Goal: Task Accomplishment & Management: Manage account settings

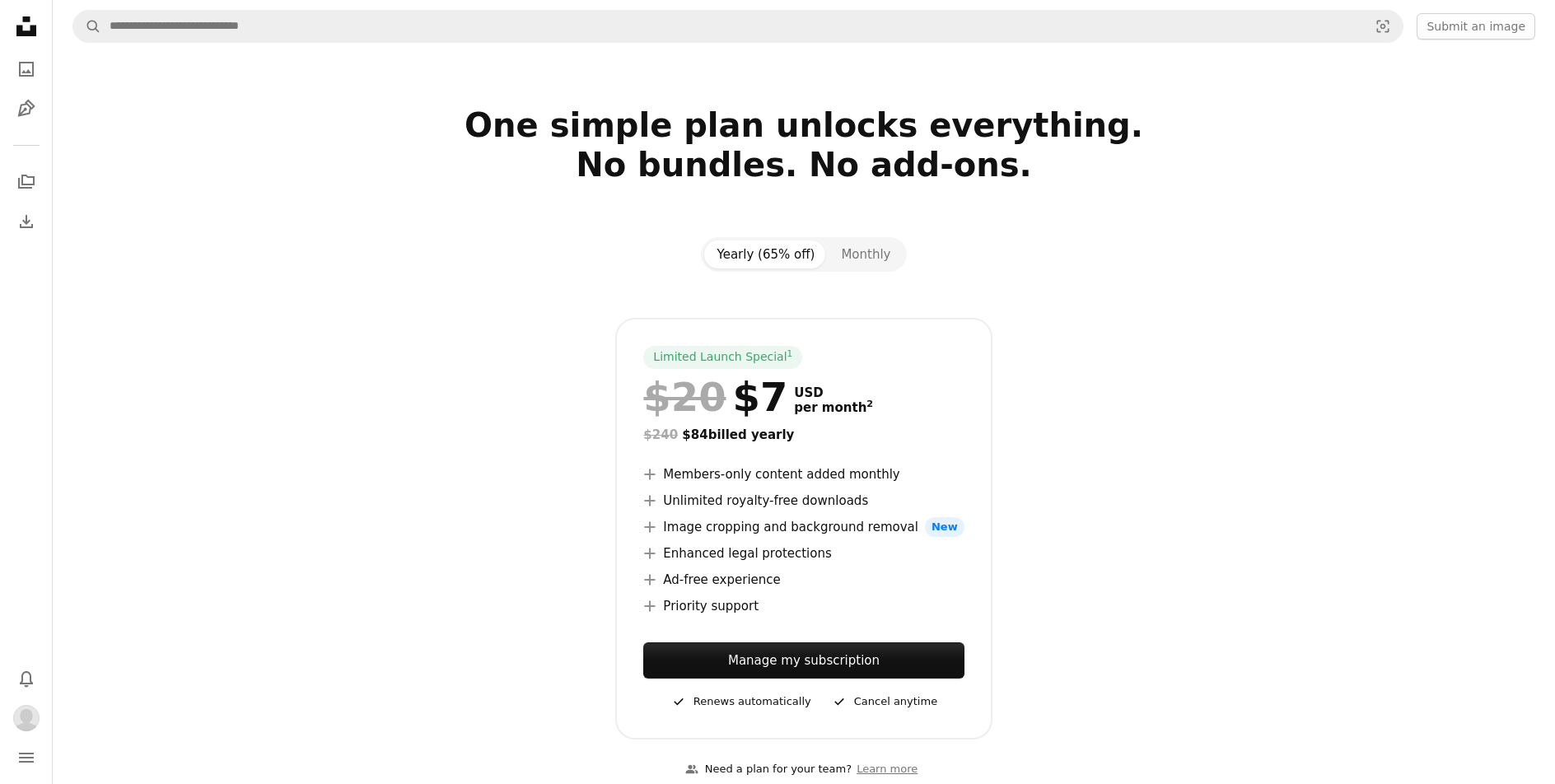
scroll to position [3839, 0]
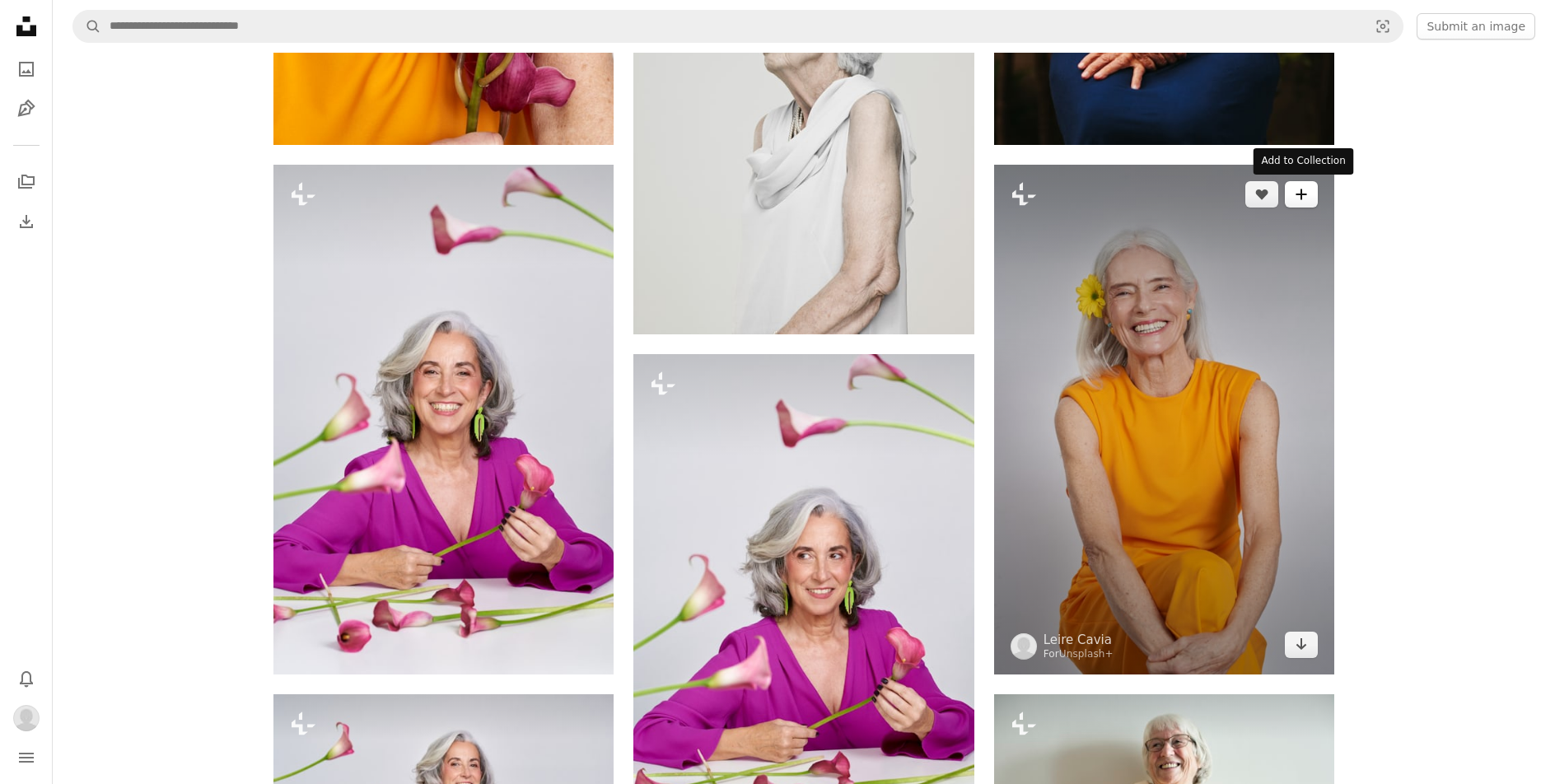
click at [1303, 199] on icon "A plus sign" at bounding box center [1301, 194] width 13 height 13
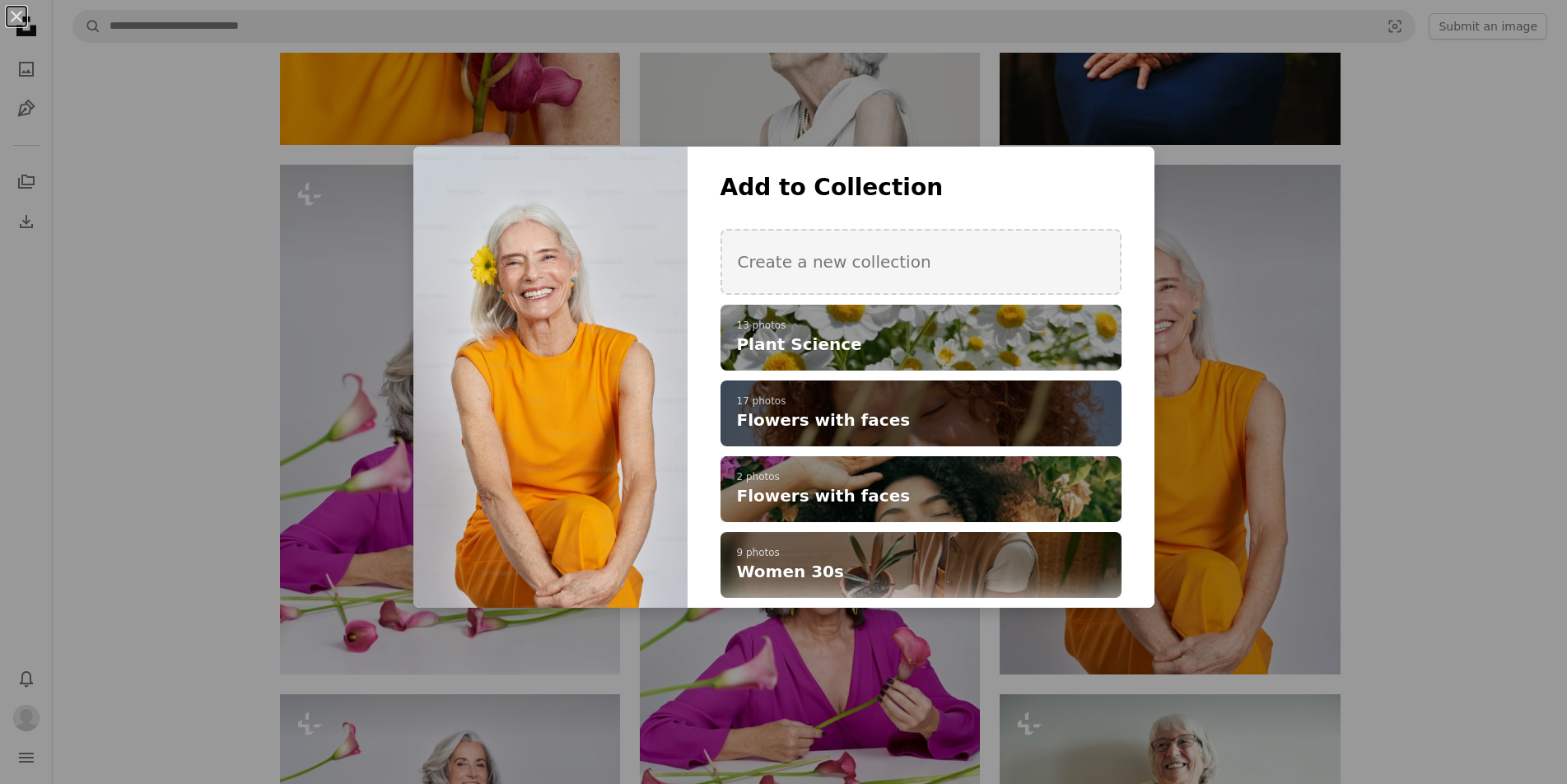
click at [833, 417] on span "Flowers with faces" at bounding box center [824, 419] width 174 height 23
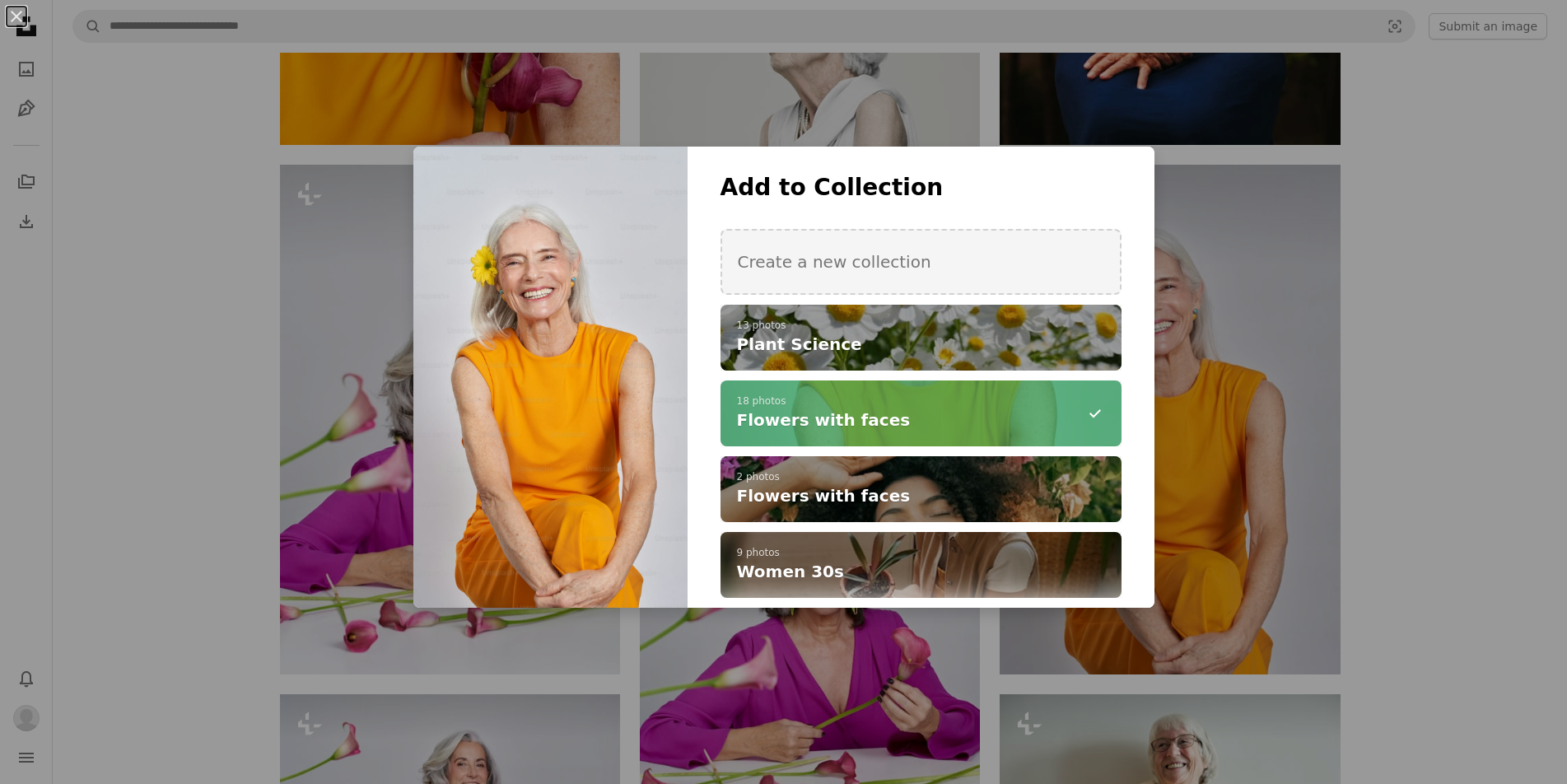
click at [1476, 422] on div "An X shape Add to Collection Create a new collection A checkmark A plus sign 13…" at bounding box center [784, 392] width 1567 height 784
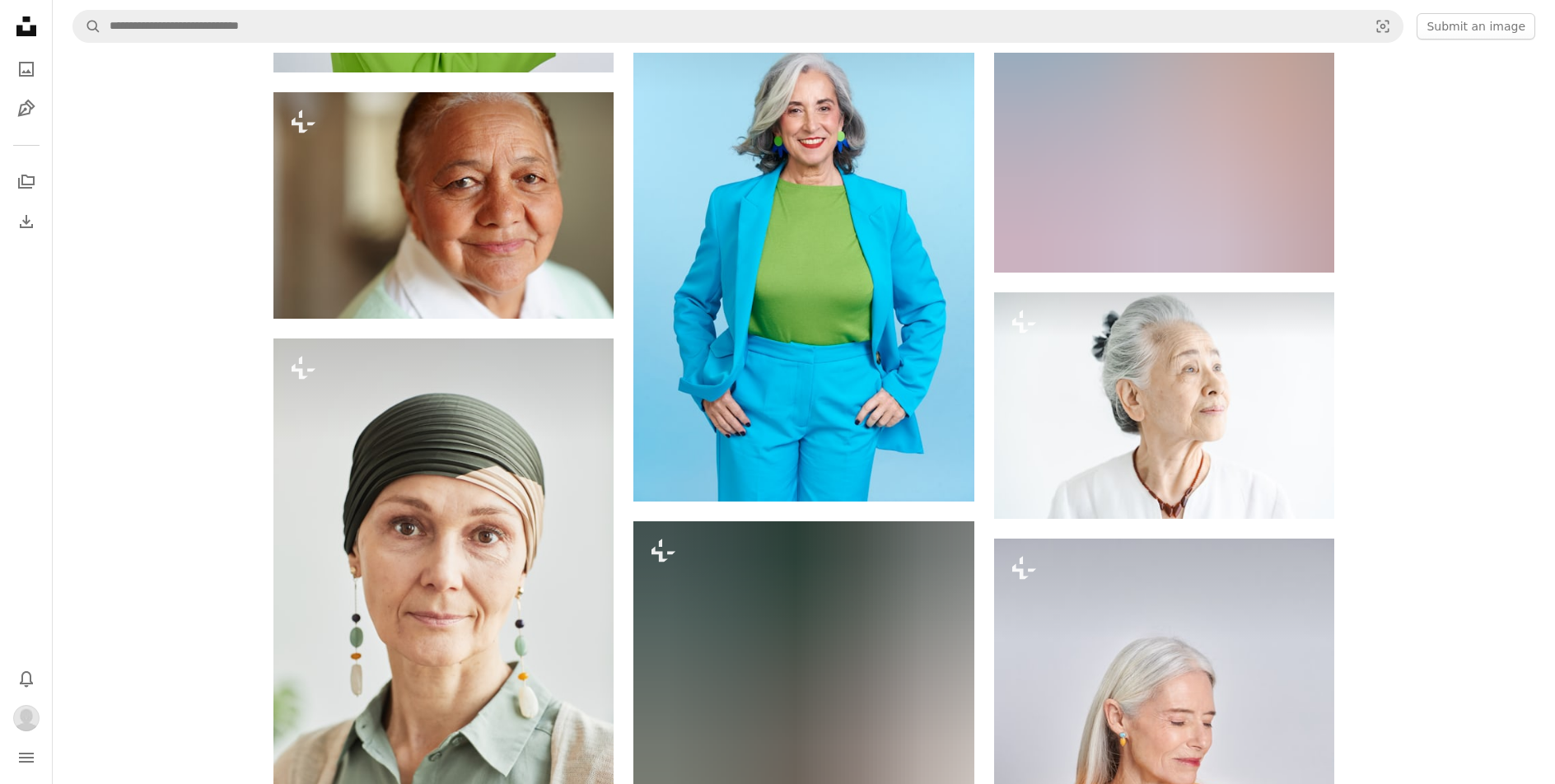
scroll to position [10268, 0]
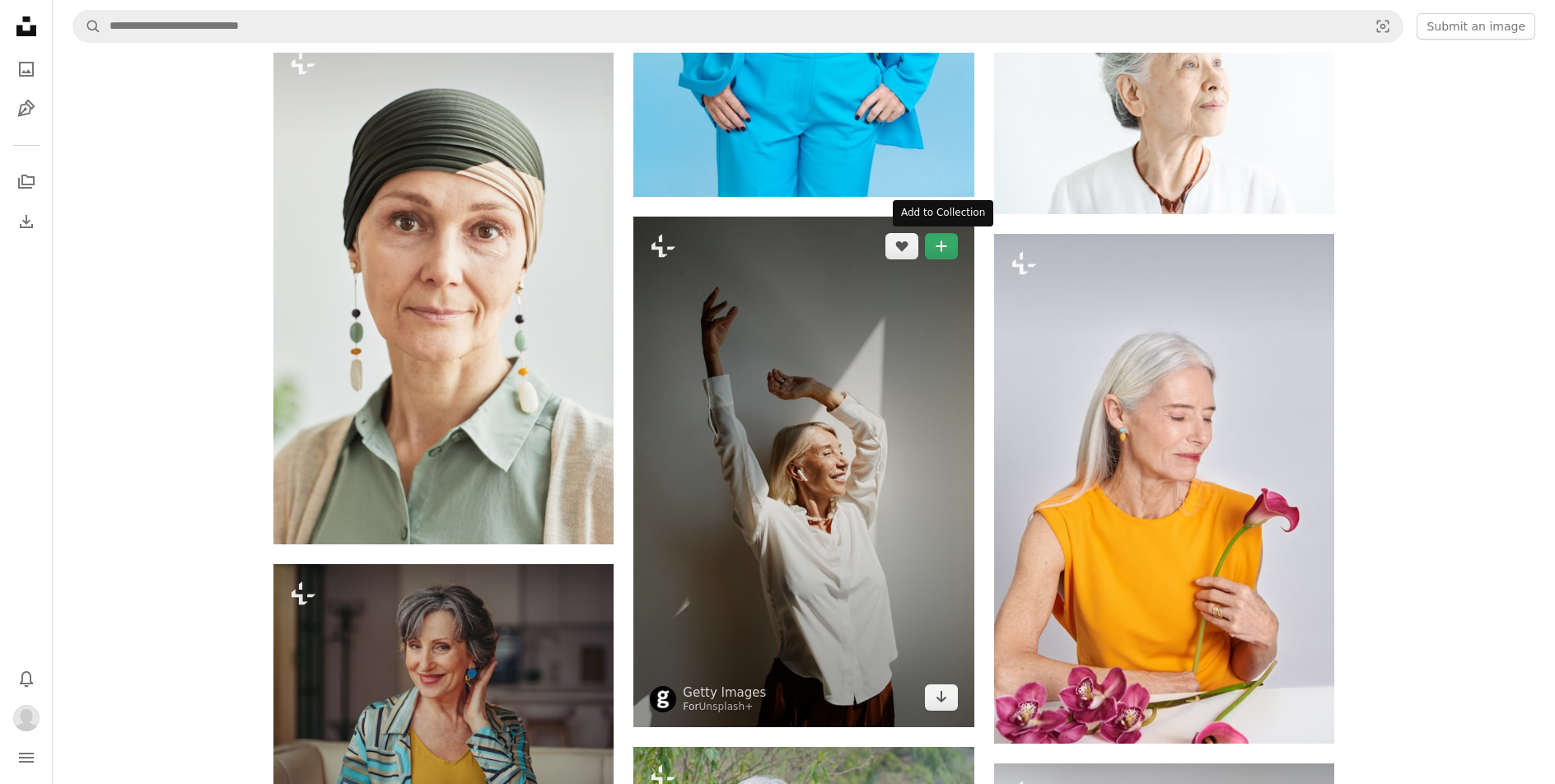
click at [944, 247] on icon "A plus sign" at bounding box center [941, 246] width 13 height 13
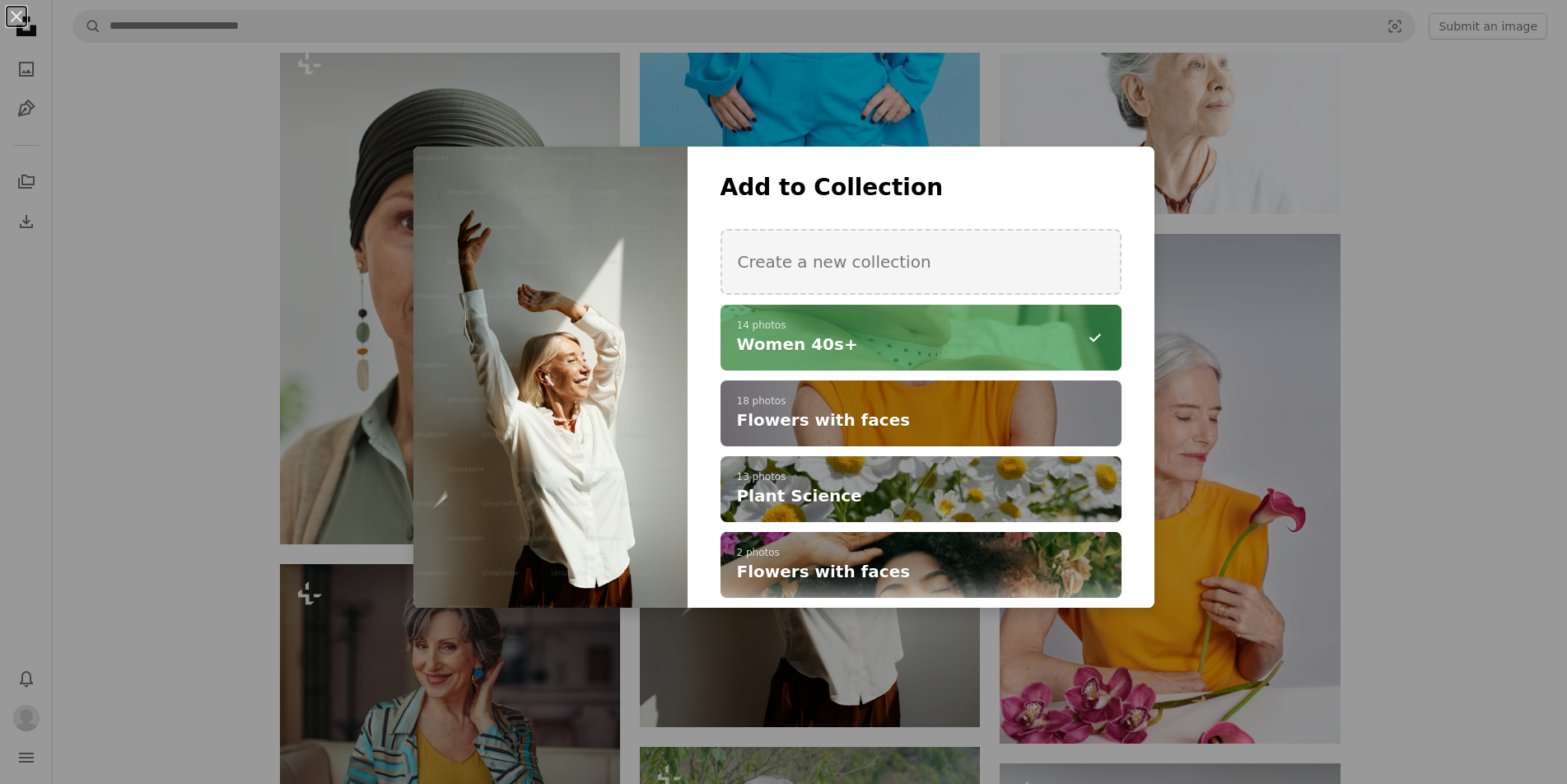
click at [845, 337] on h4 "Women 40s+" at bounding box center [912, 344] width 350 height 23
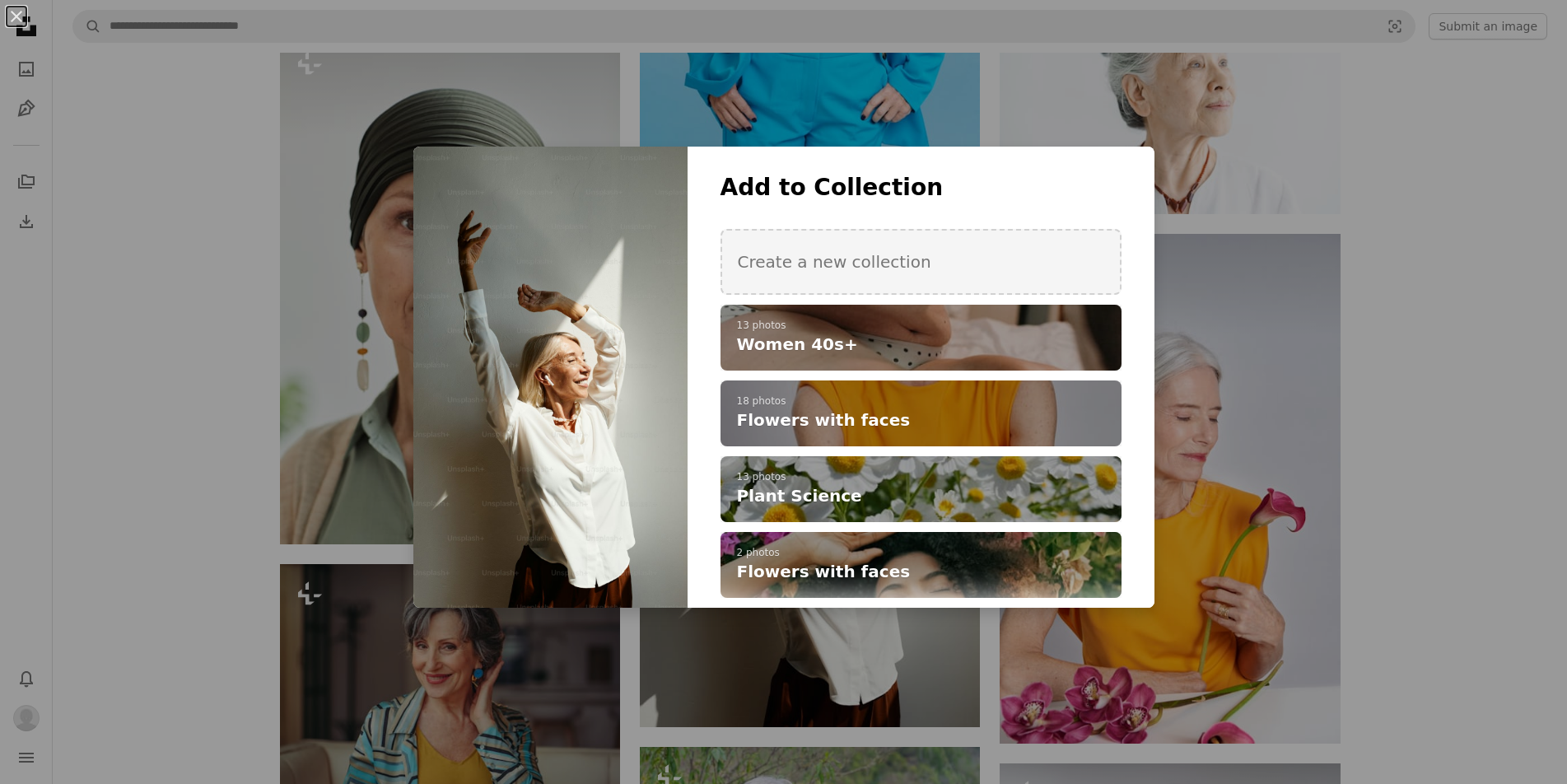
click at [1494, 172] on div "An X shape Add to Collection Create a new collection A checkmark A plus sign 13…" at bounding box center [784, 392] width 1567 height 784
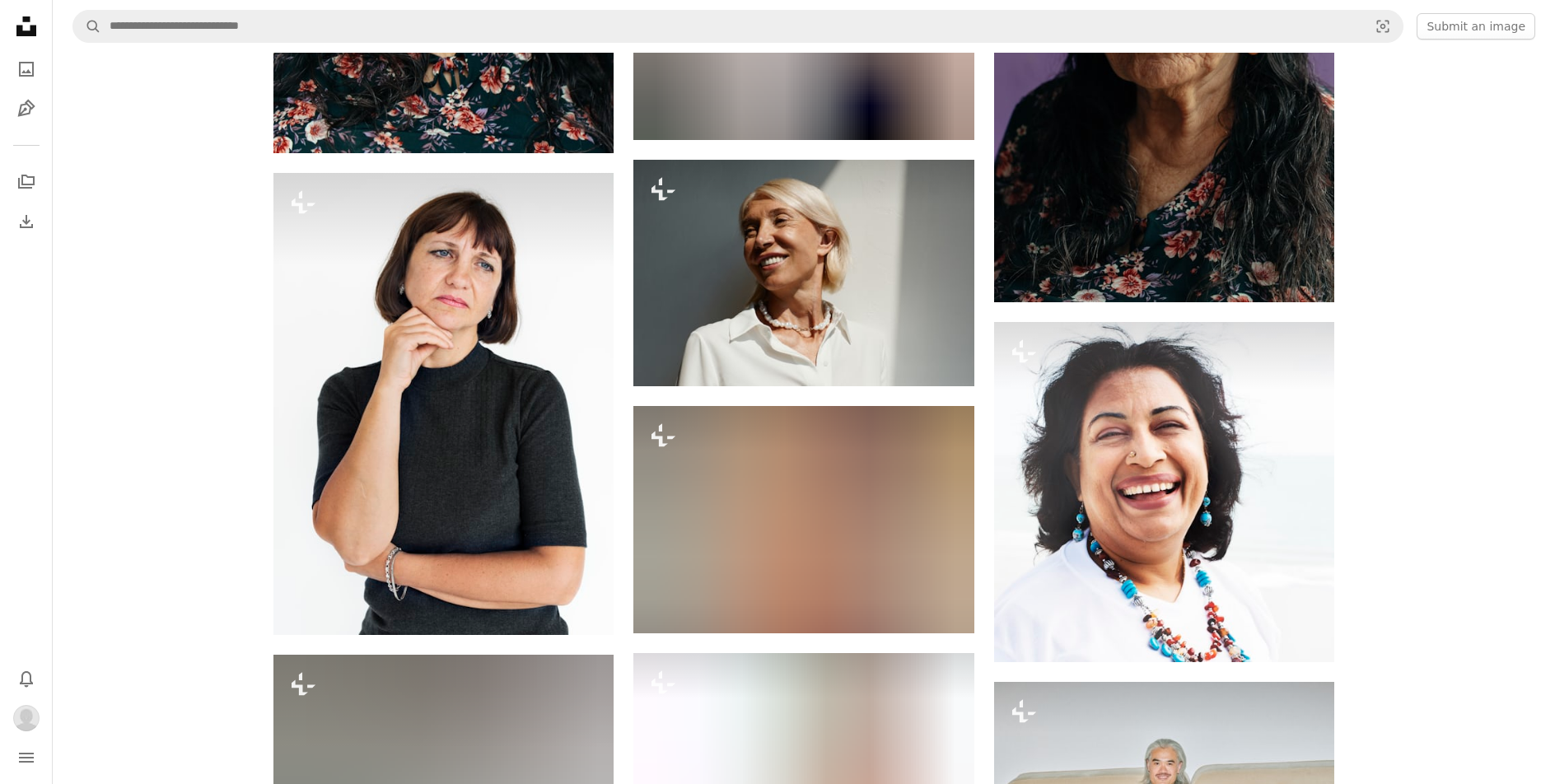
scroll to position [24699, 0]
